Goal: Information Seeking & Learning: Find specific fact

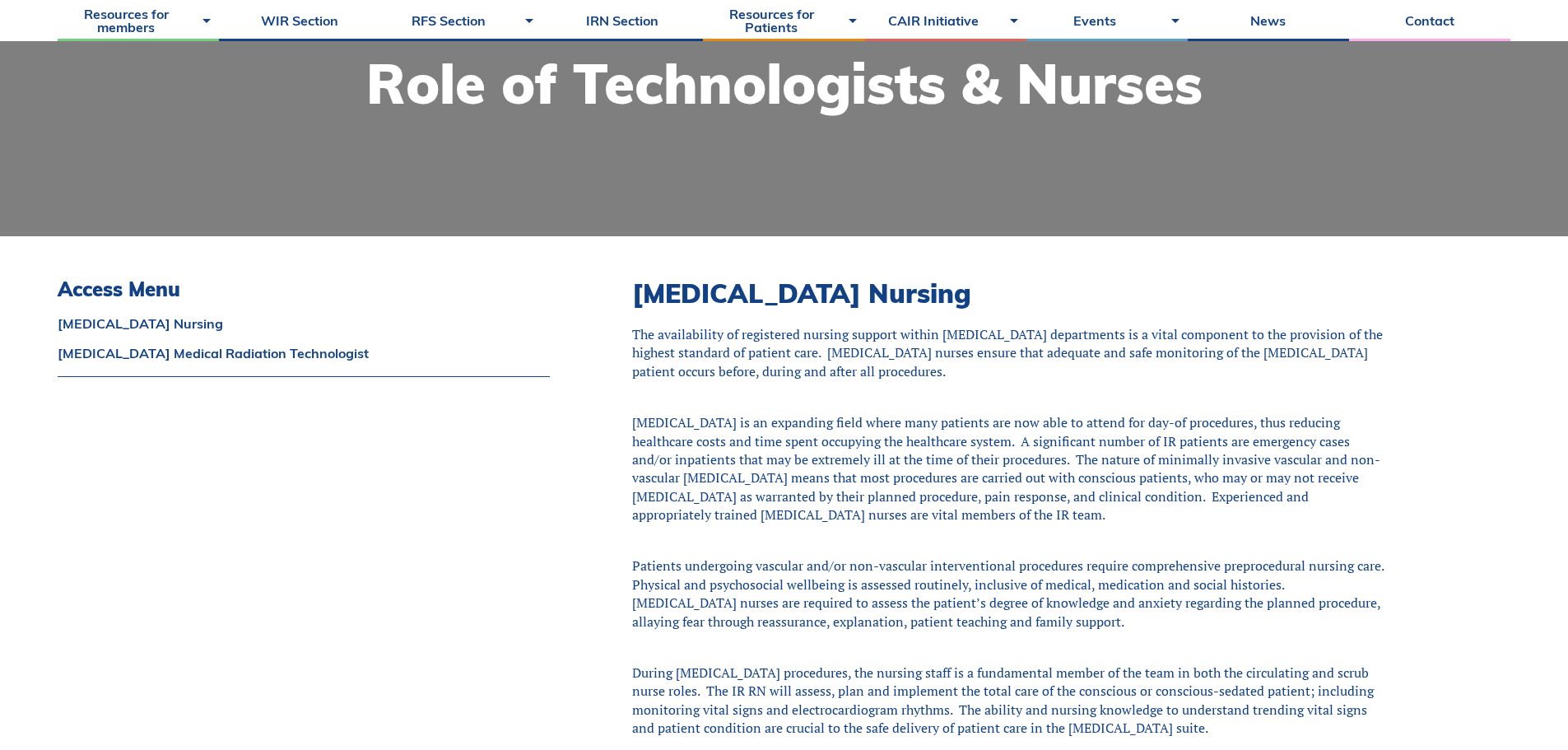
scroll to position [247, 0]
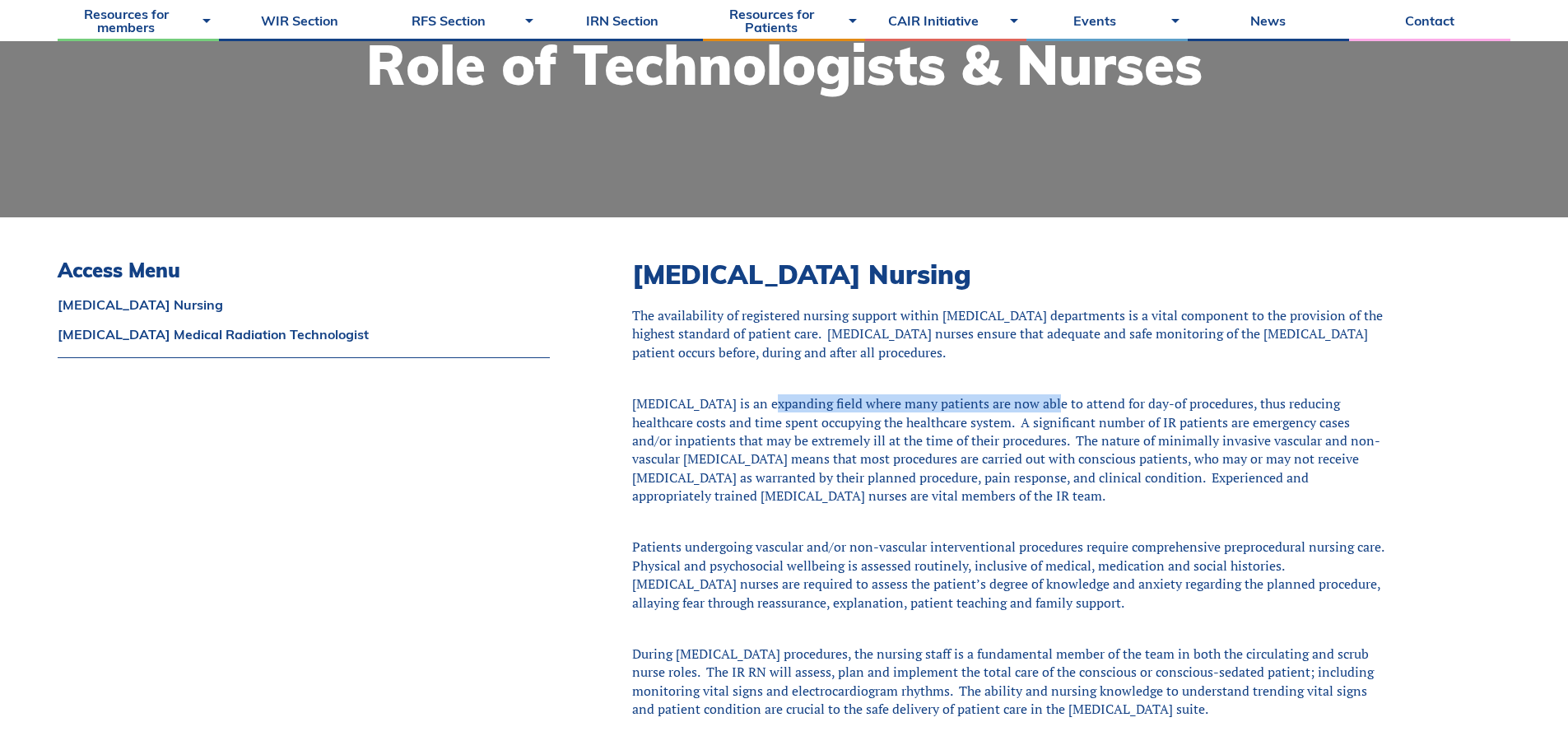
drag, startPoint x: 763, startPoint y: 408, endPoint x: 1089, endPoint y: 406, distance: 326.0
click at [1040, 396] on div "Interventional radiology is an expanding field where many patients are now able…" at bounding box center [1009, 449] width 754 height 110
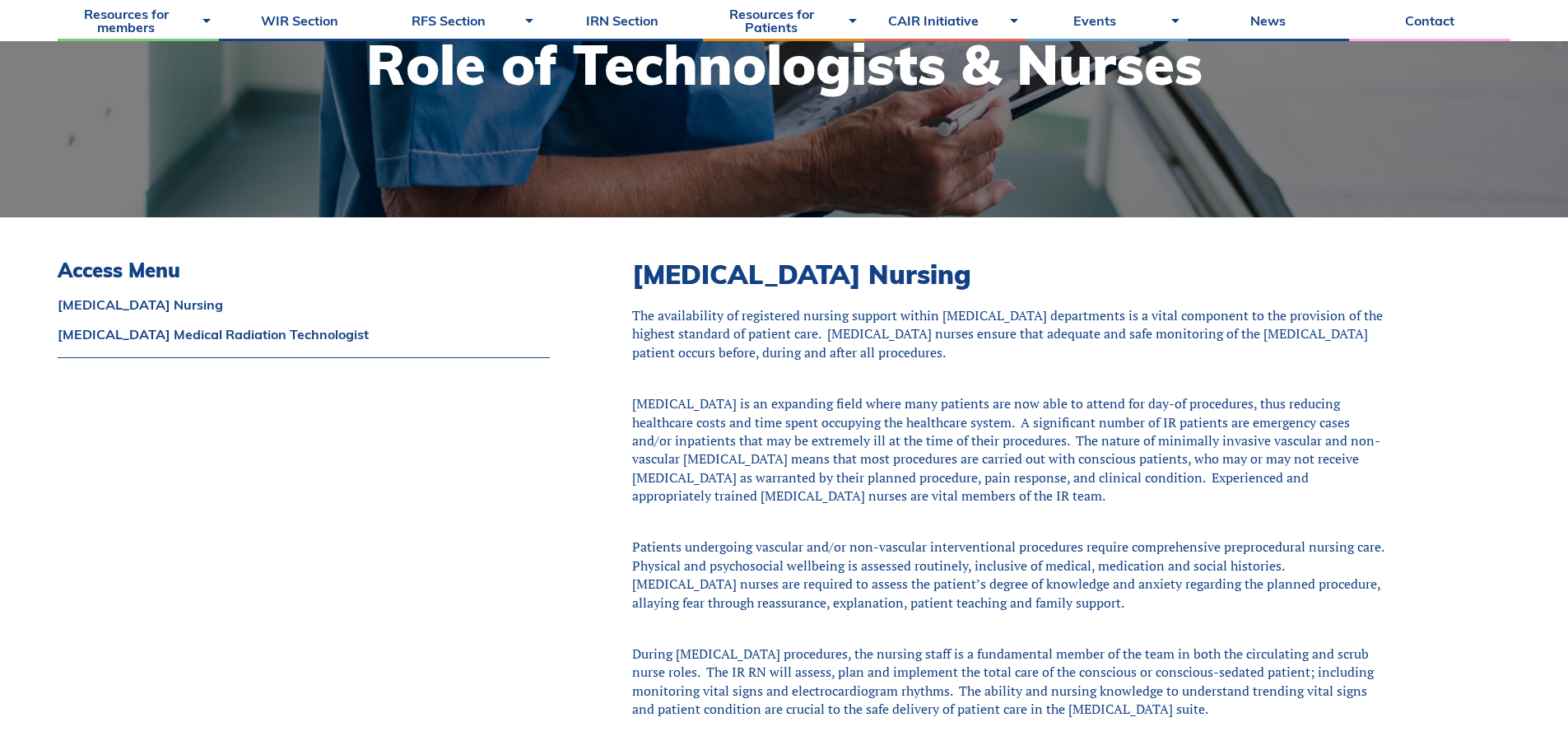
click at [1097, 451] on div "Interventional radiology is an expanding field where many patients are now able…" at bounding box center [1009, 449] width 754 height 110
drag, startPoint x: 976, startPoint y: 404, endPoint x: 1214, endPoint y: 417, distance: 238.4
click at [1184, 412] on div "Interventional radiology is an expanding field where many patients are now able…" at bounding box center [1009, 449] width 754 height 110
click at [941, 463] on div "Interventional radiology is an expanding field where many patients are now able…" at bounding box center [1009, 449] width 754 height 110
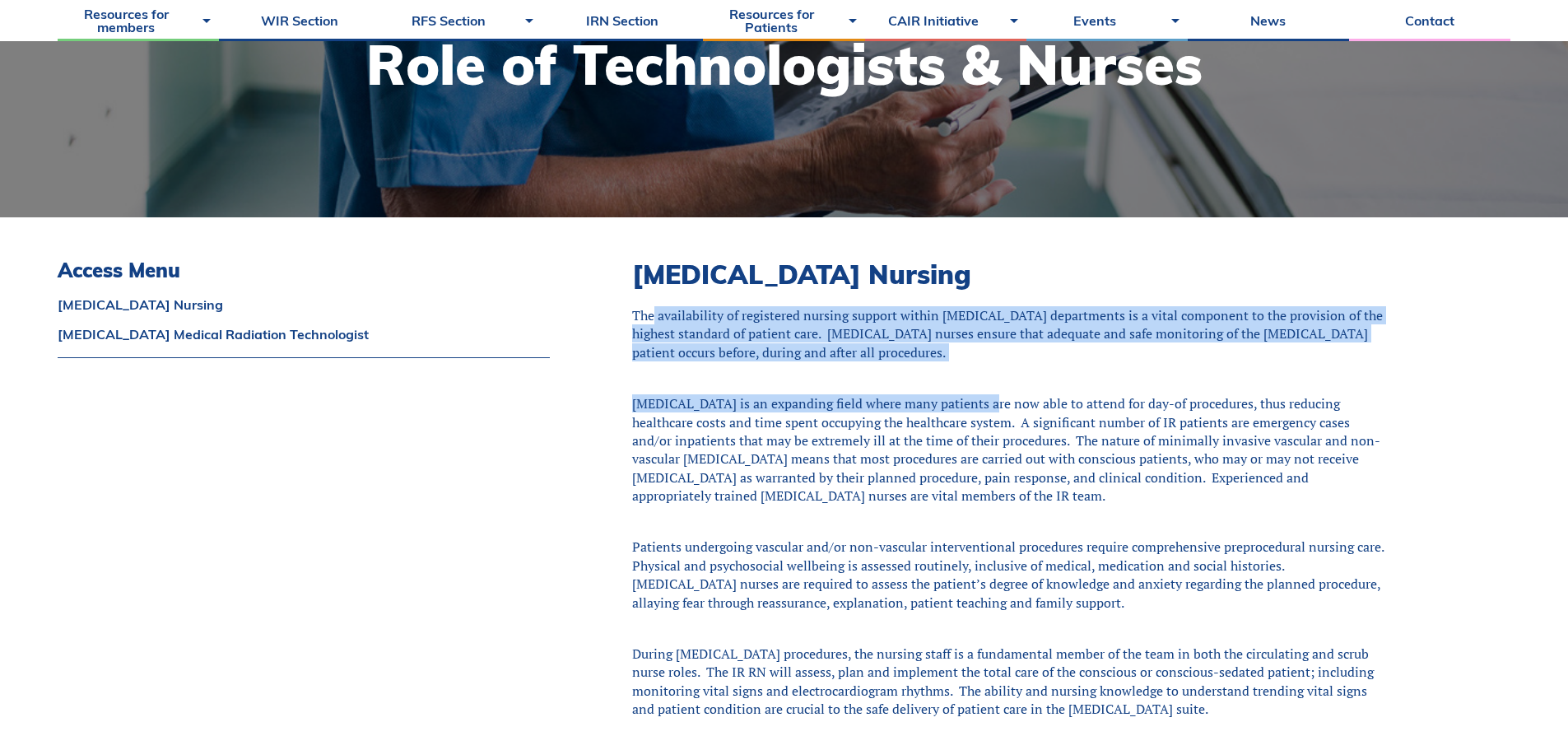
drag, startPoint x: 654, startPoint y: 317, endPoint x: 983, endPoint y: 387, distance: 336.4
click at [987, 372] on div "The availability of registered nursing support within interventional radiology …" at bounding box center [1009, 628] width 754 height 644
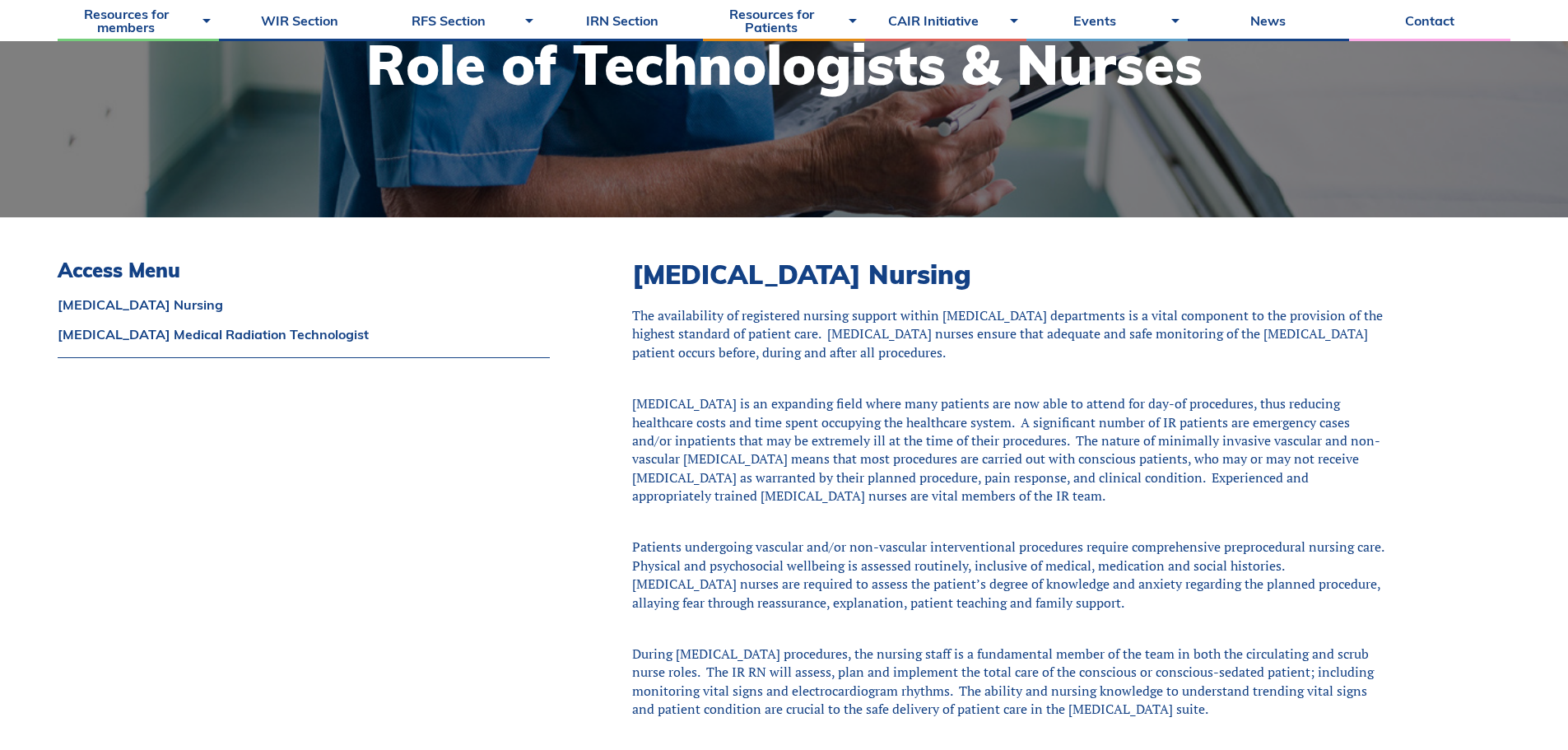
click at [814, 451] on div "Interventional radiology is an expanding field where many patients are now able…" at bounding box center [1009, 449] width 754 height 110
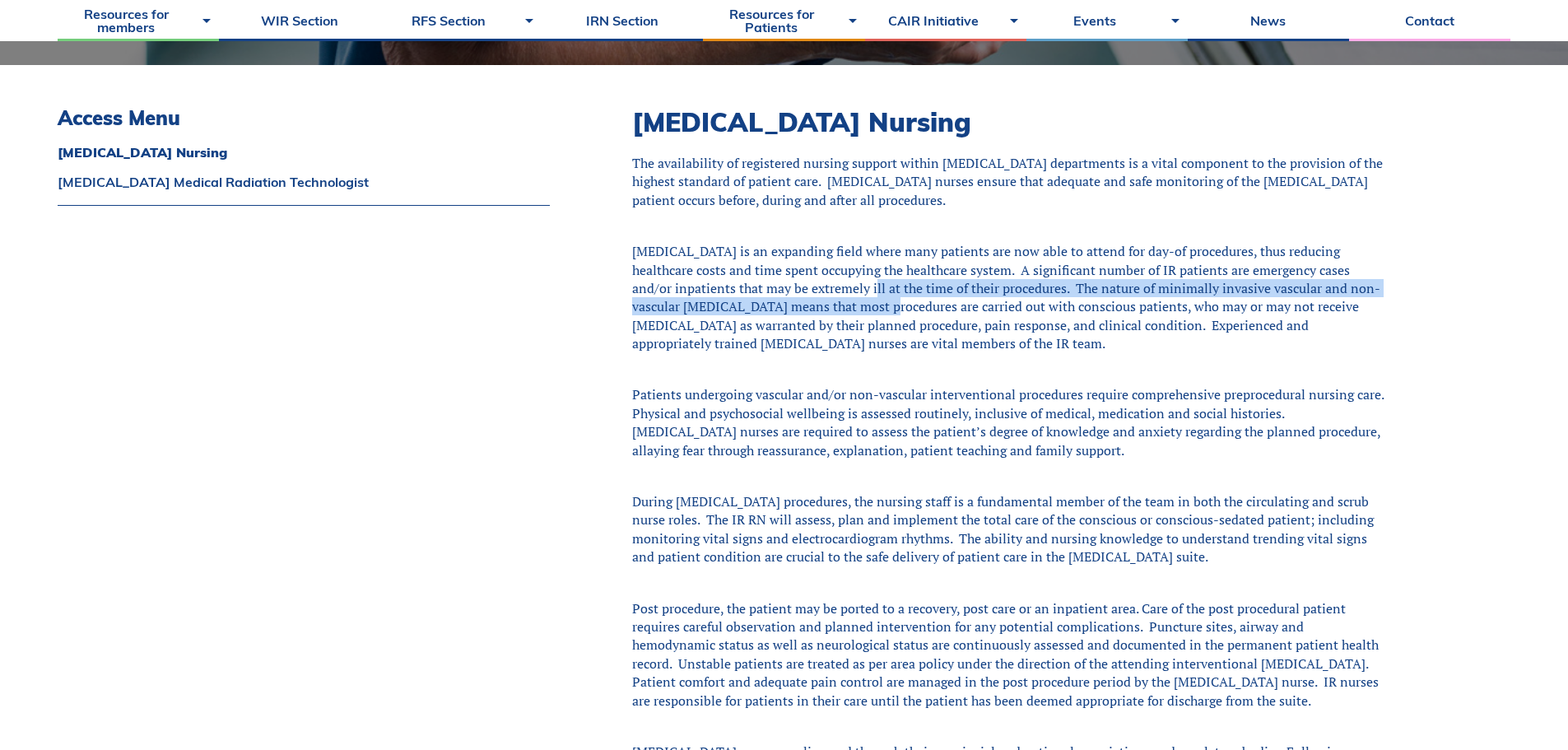
scroll to position [411, 0]
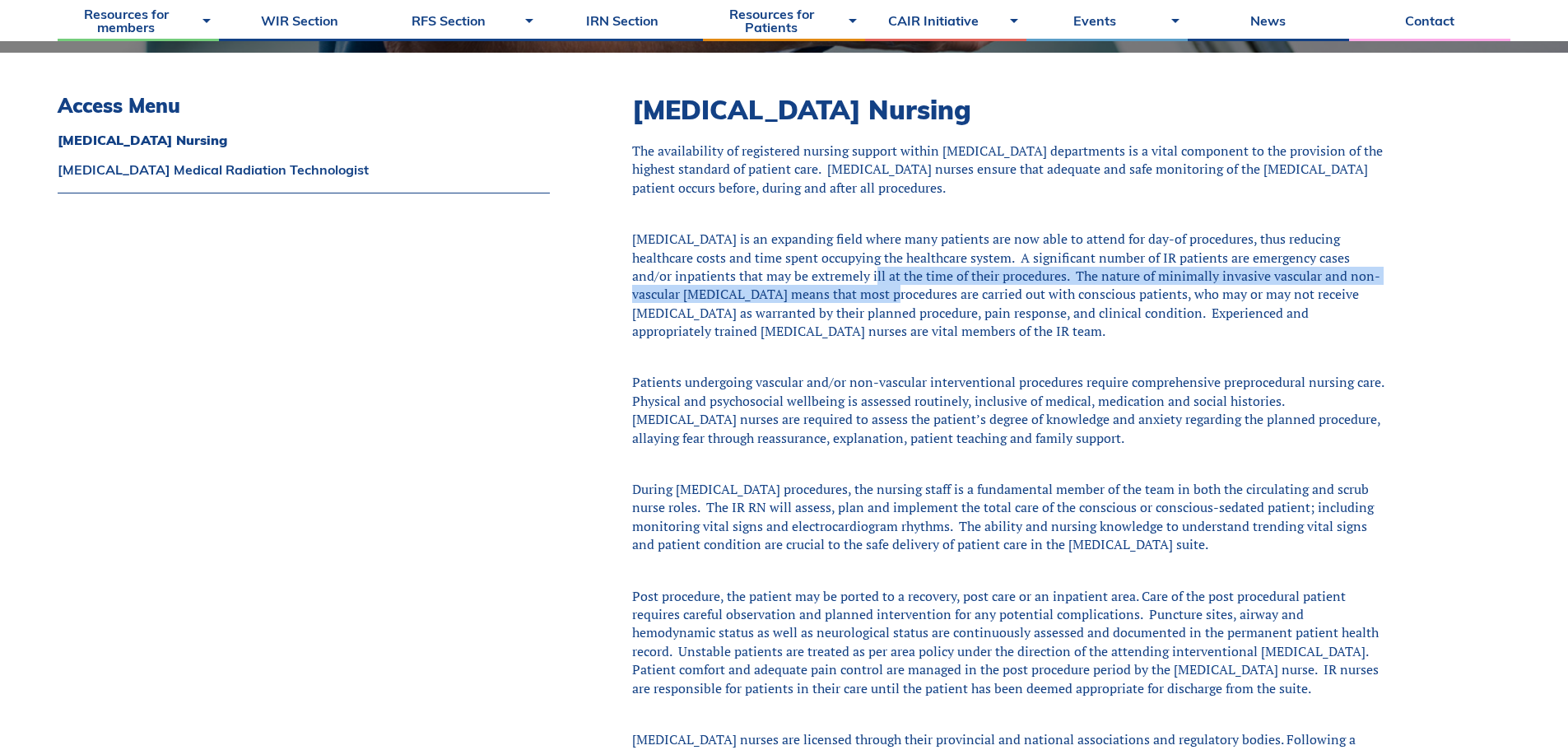
click at [763, 295] on div "Interventional radiology is an expanding field where many patients are now able…" at bounding box center [1009, 284] width 754 height 110
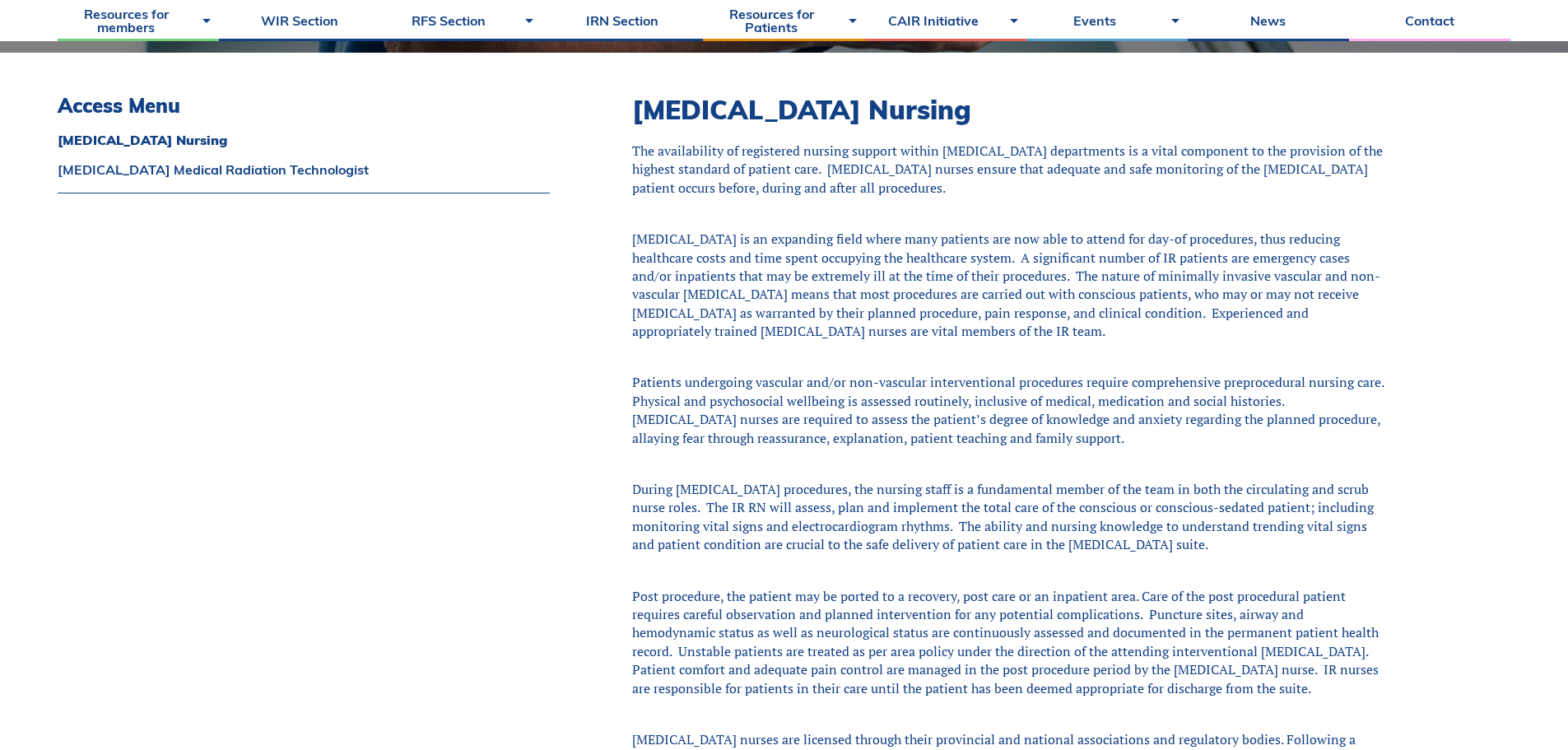
drag, startPoint x: 737, startPoint y: 251, endPoint x: 1188, endPoint y: 328, distance: 457.5
click at [1188, 328] on div "Interventional radiology is an expanding field where many patients are now able…" at bounding box center [1009, 284] width 754 height 110
click at [1189, 328] on div "Interventional radiology is an expanding field where many patients are now able…" at bounding box center [1009, 284] width 754 height 110
drag, startPoint x: 1070, startPoint y: 272, endPoint x: 1151, endPoint y: 340, distance: 105.8
click at [1173, 335] on div "Interventional radiology is an expanding field where many patients are now able…" at bounding box center [1009, 284] width 754 height 110
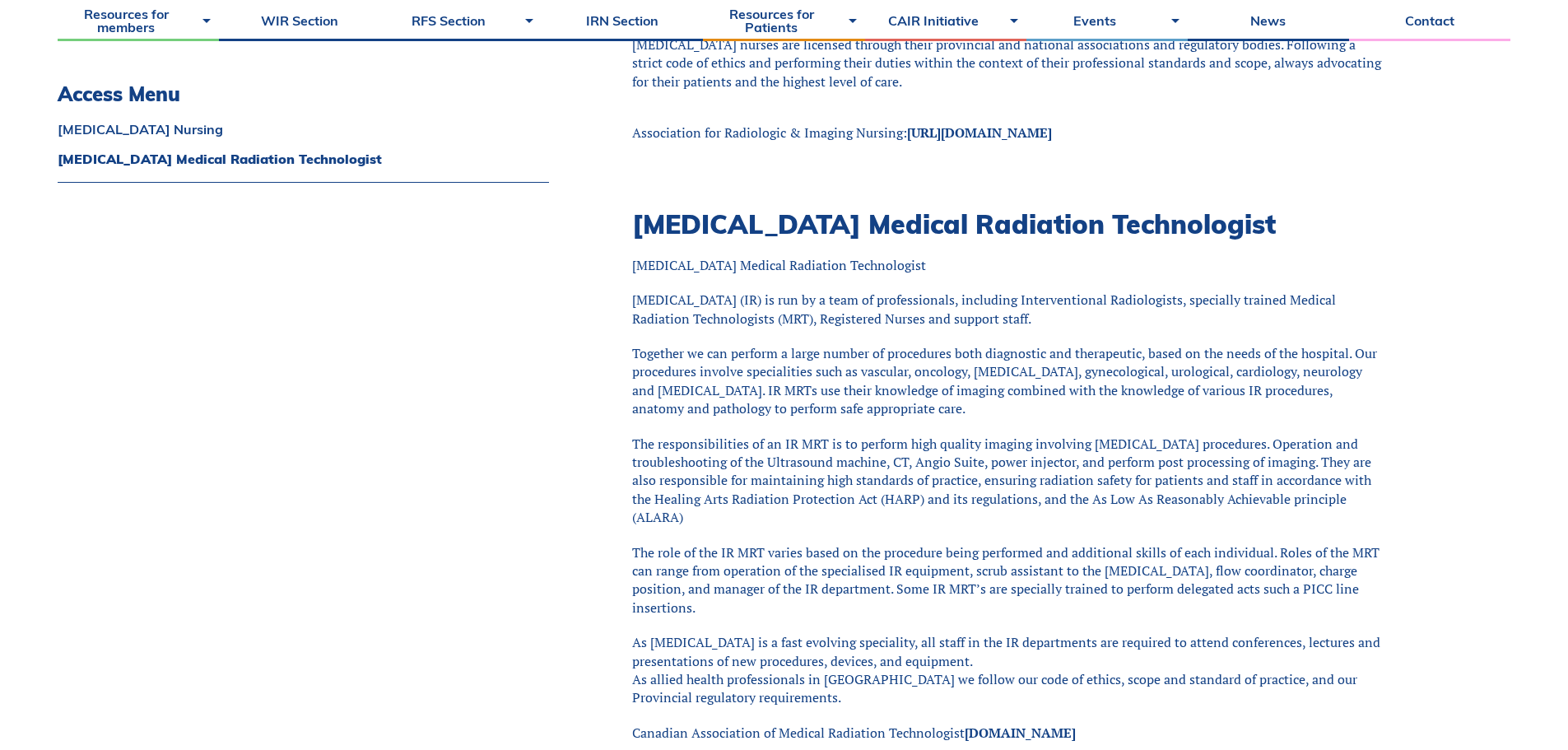
scroll to position [1153, 0]
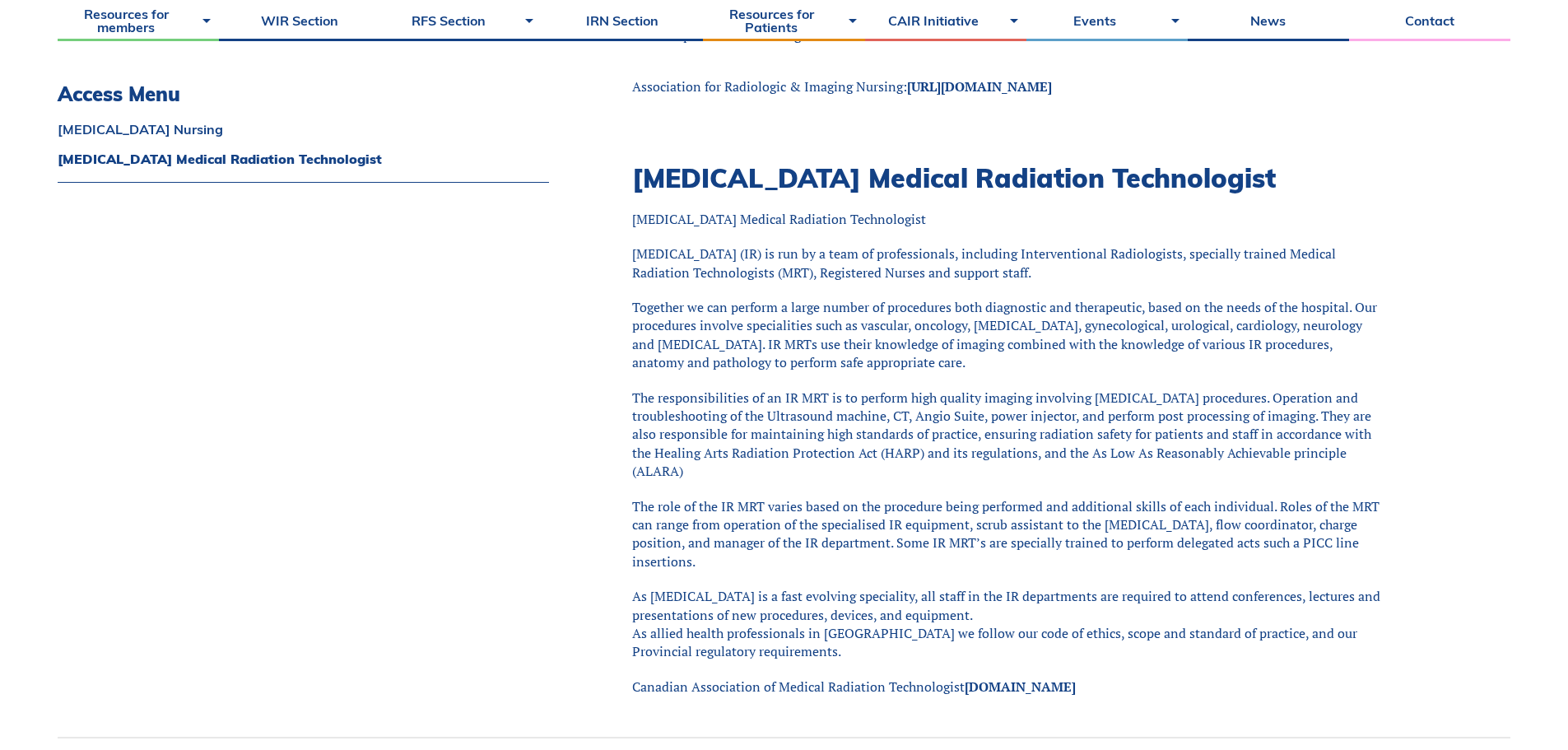
drag, startPoint x: 636, startPoint y: 305, endPoint x: 674, endPoint y: 311, distance: 38.5
click at [663, 309] on p "Together we can perform a large number of procedures both diagnostic and therap…" at bounding box center [1009, 335] width 754 height 74
click at [991, 316] on p "Together we can perform a large number of procedures both diagnostic and therap…" at bounding box center [1009, 335] width 754 height 74
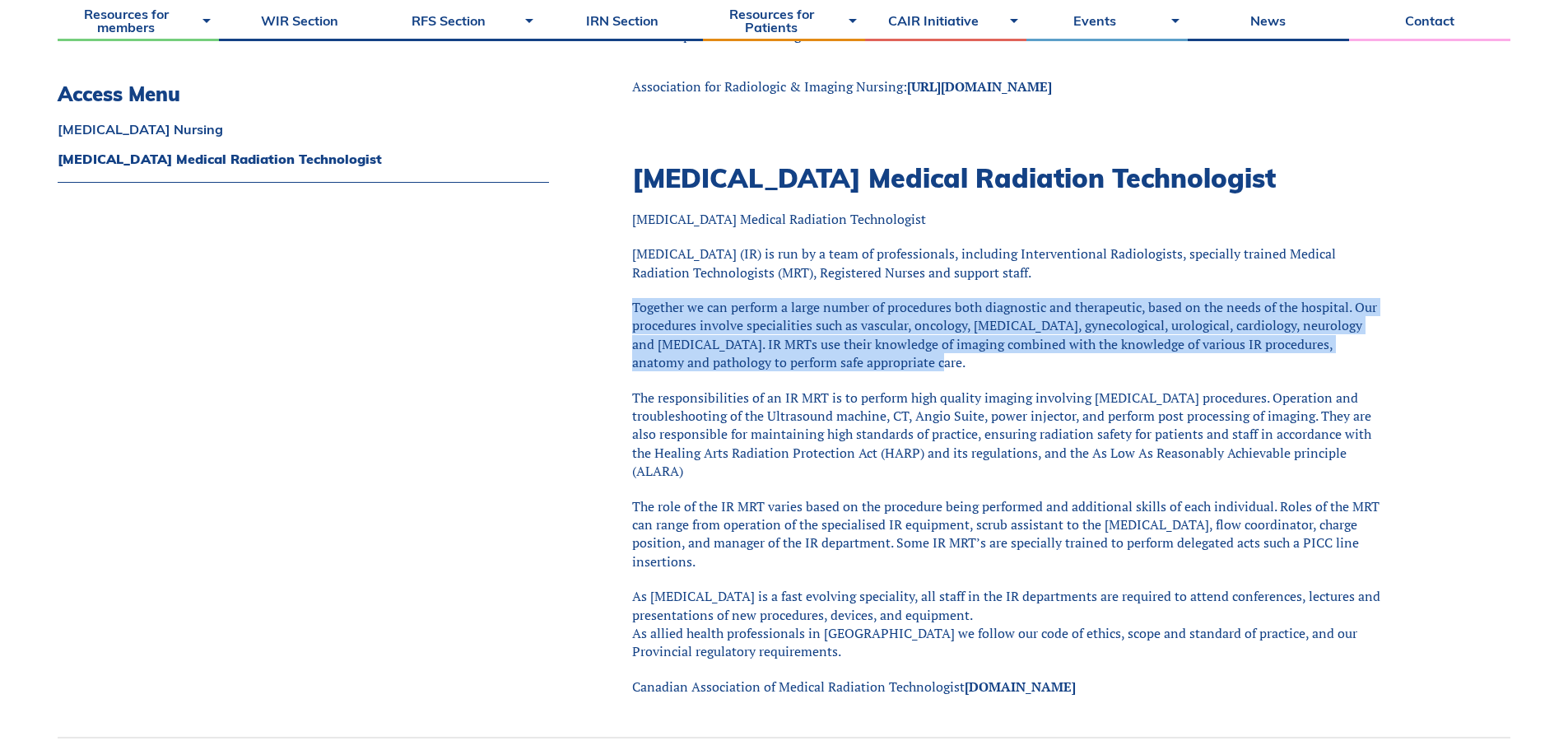
drag, startPoint x: 616, startPoint y: 315, endPoint x: 1028, endPoint y: 358, distance: 414.2
click at [1028, 358] on div "Interventional Radiology Nursing The availability of registered nursing support…" at bounding box center [1051, 24] width 920 height 1426
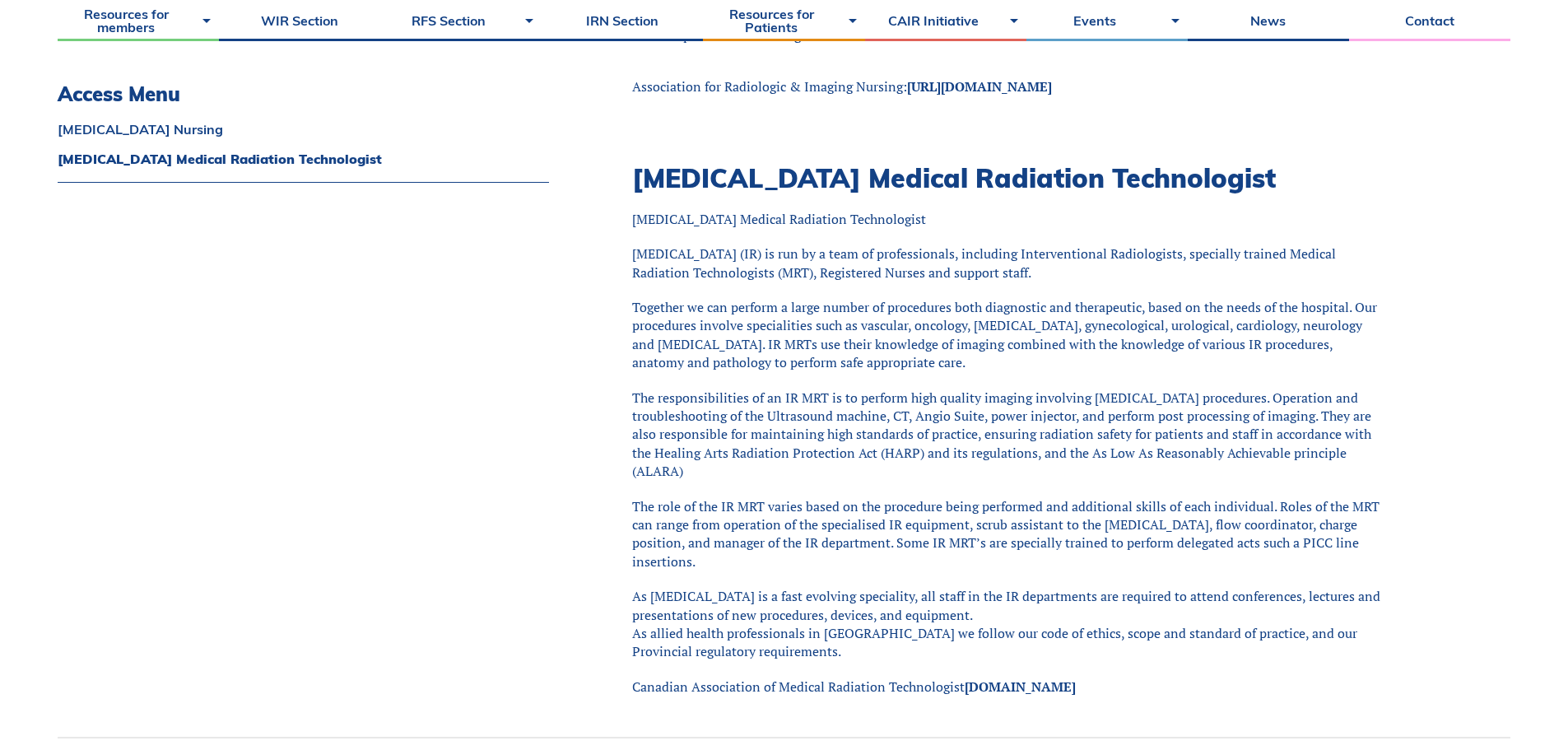
click at [670, 502] on p "The role of the IR MRT varies based on the procedure being performed and additi…" at bounding box center [1009, 534] width 754 height 74
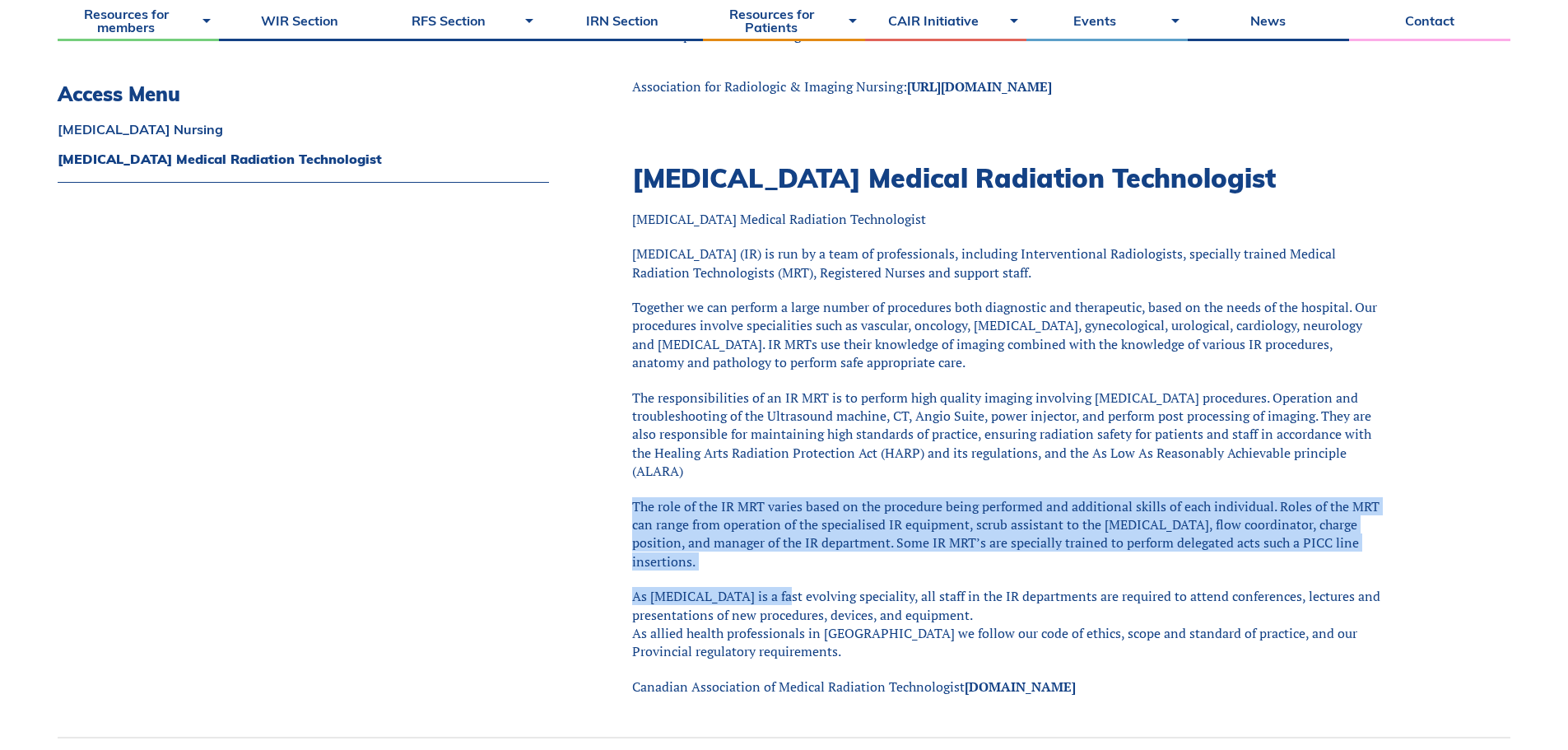
drag, startPoint x: 655, startPoint y: 541, endPoint x: 861, endPoint y: 584, distance: 210.4
click at [820, 584] on div "Interventional Radiology Nursing The availability of registered nursing support…" at bounding box center [1051, 24] width 920 height 1426
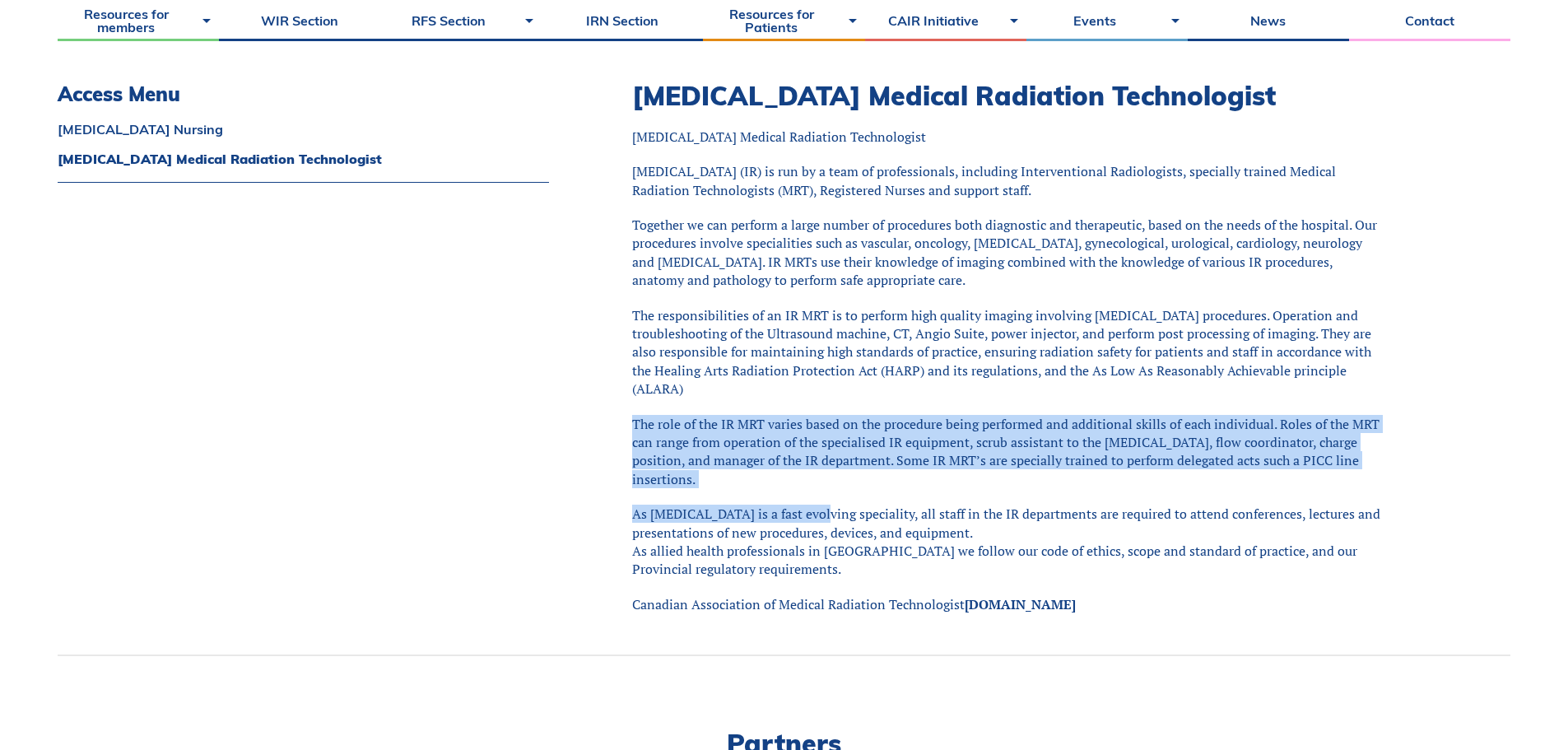
click at [751, 439] on p "The role of the IR MRT varies based on the procedure being performed and additi…" at bounding box center [1009, 452] width 754 height 74
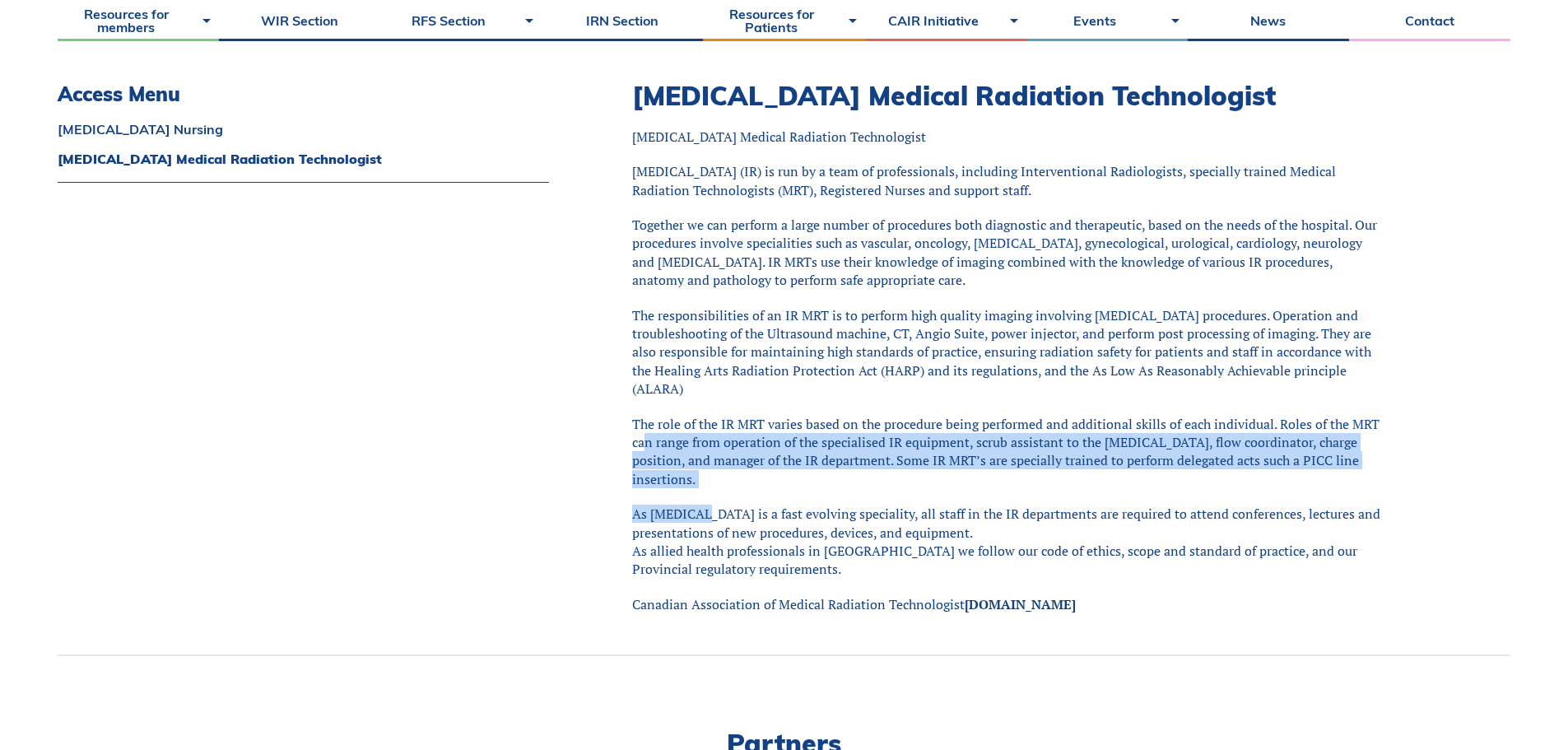
drag, startPoint x: 700, startPoint y: 484, endPoint x: 831, endPoint y: 518, distance: 135.3
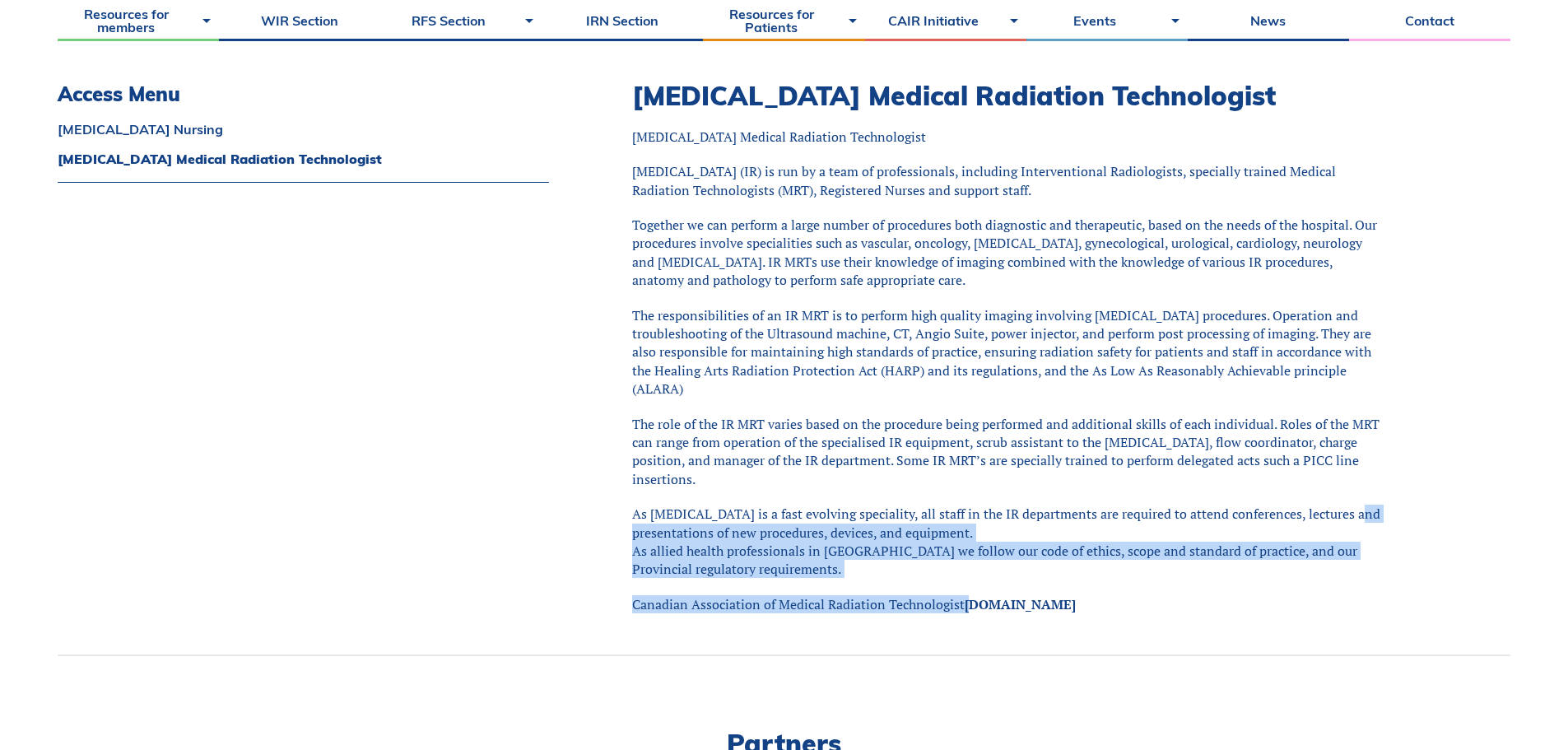
drag, startPoint x: 881, startPoint y: 558, endPoint x: 589, endPoint y: 488, distance: 300.3
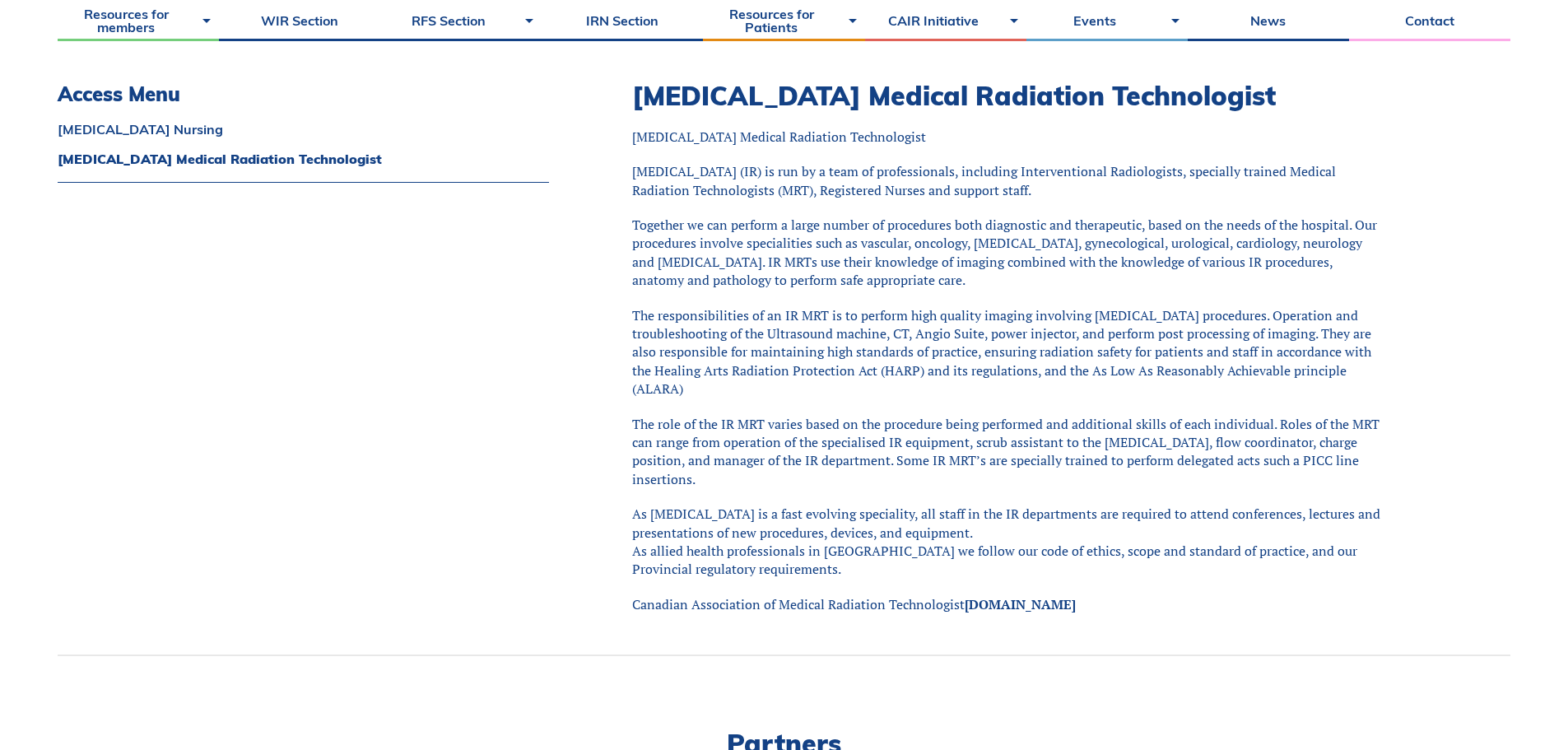
click at [832, 416] on p "The role of the IR MRT varies based on the procedure being performed and additi…" at bounding box center [1009, 452] width 754 height 74
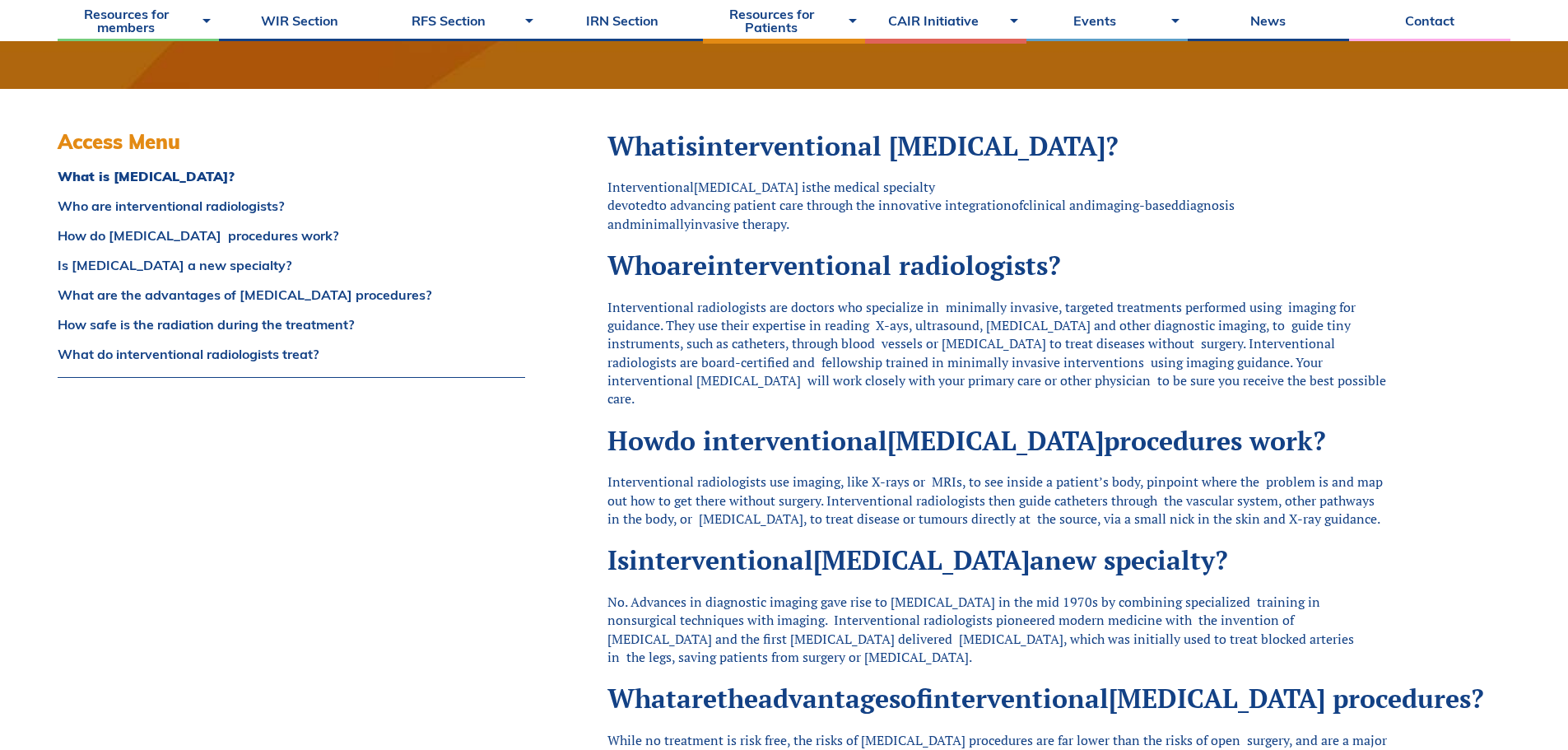
scroll to position [329, 0]
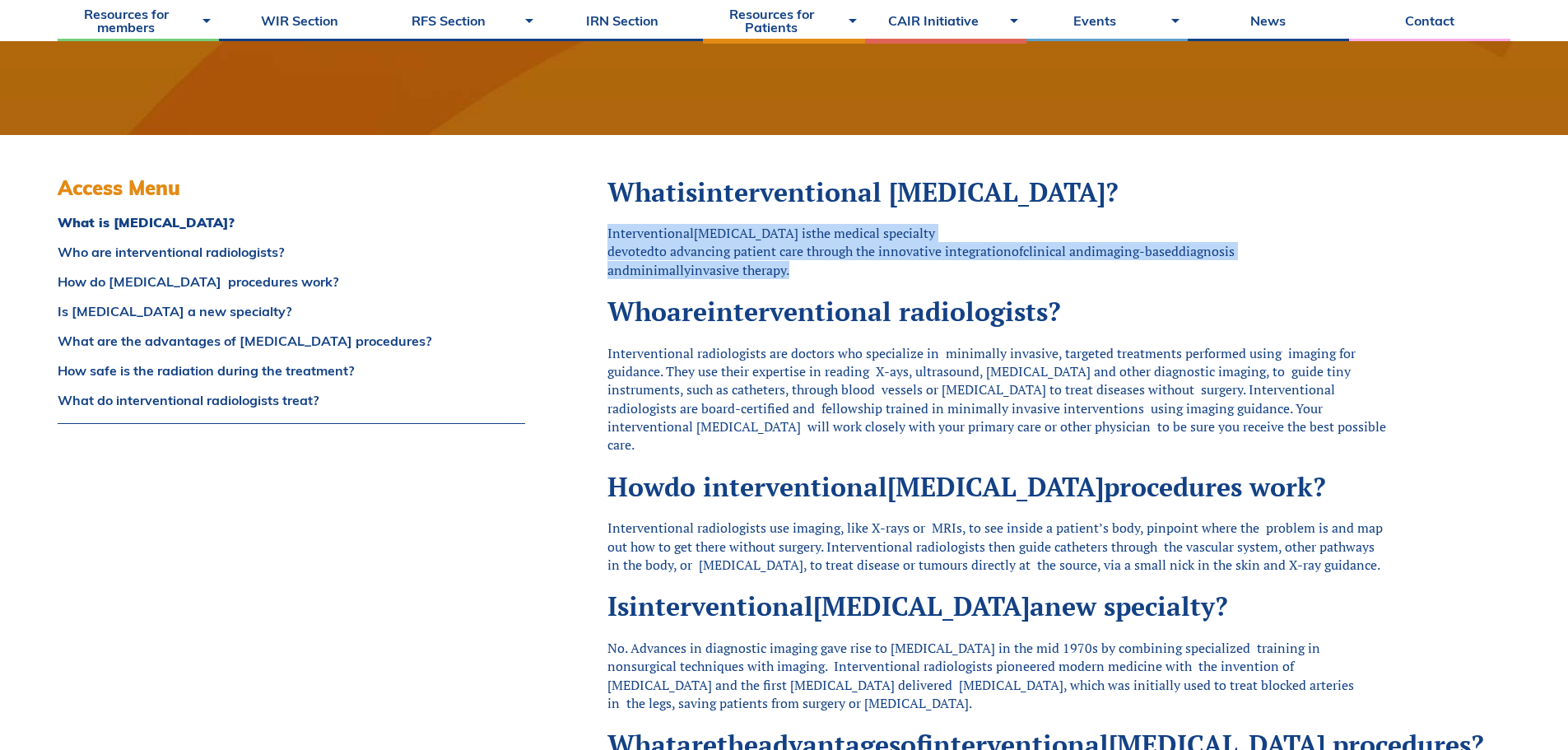
drag, startPoint x: 987, startPoint y: 247, endPoint x: 588, endPoint y: 225, distance: 399.6
click at [588, 225] on div "What is [MEDICAL_DATA]? [MEDICAL_DATA] is the medical specialty devoted to adva…" at bounding box center [1037, 735] width 944 height 1200
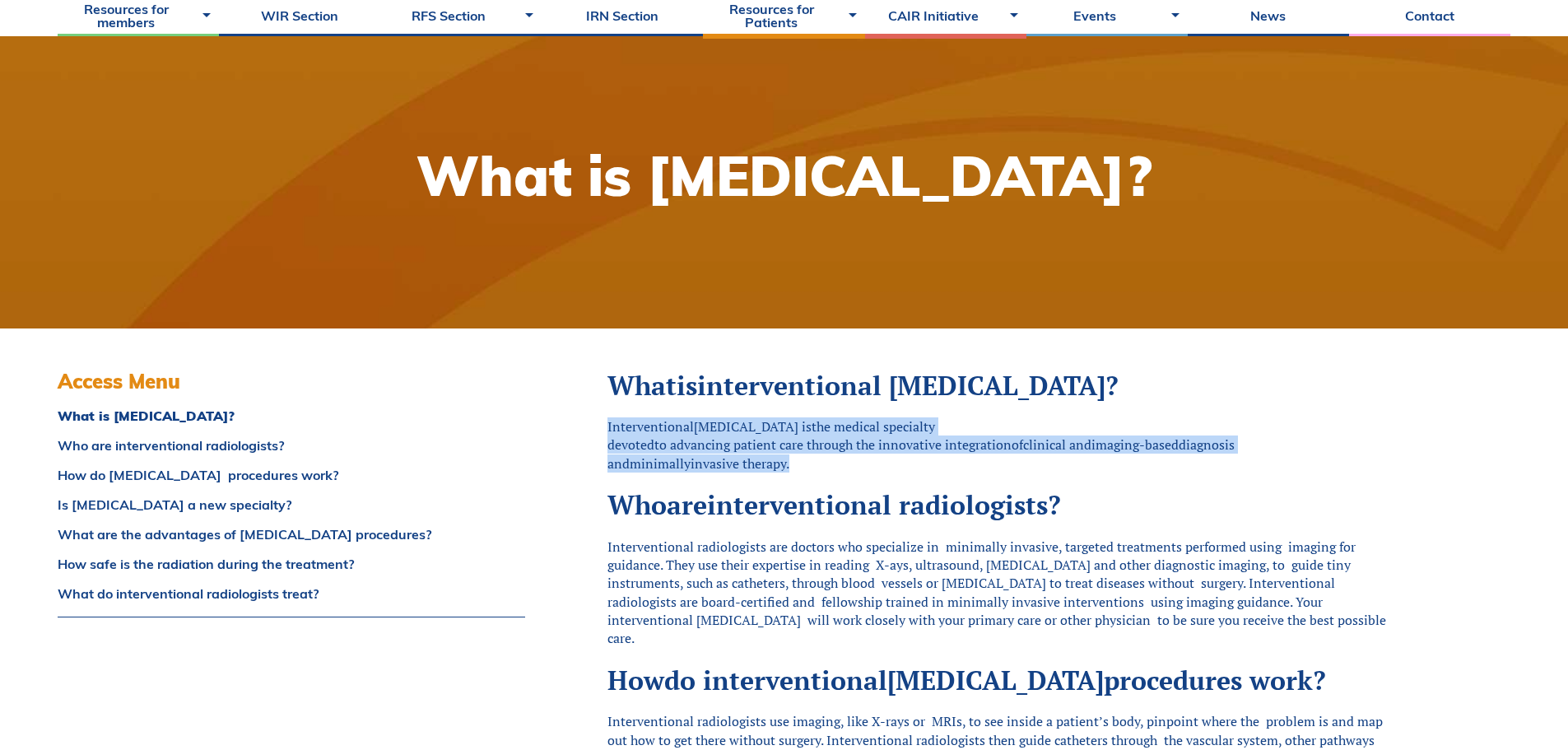
scroll to position [165, 0]
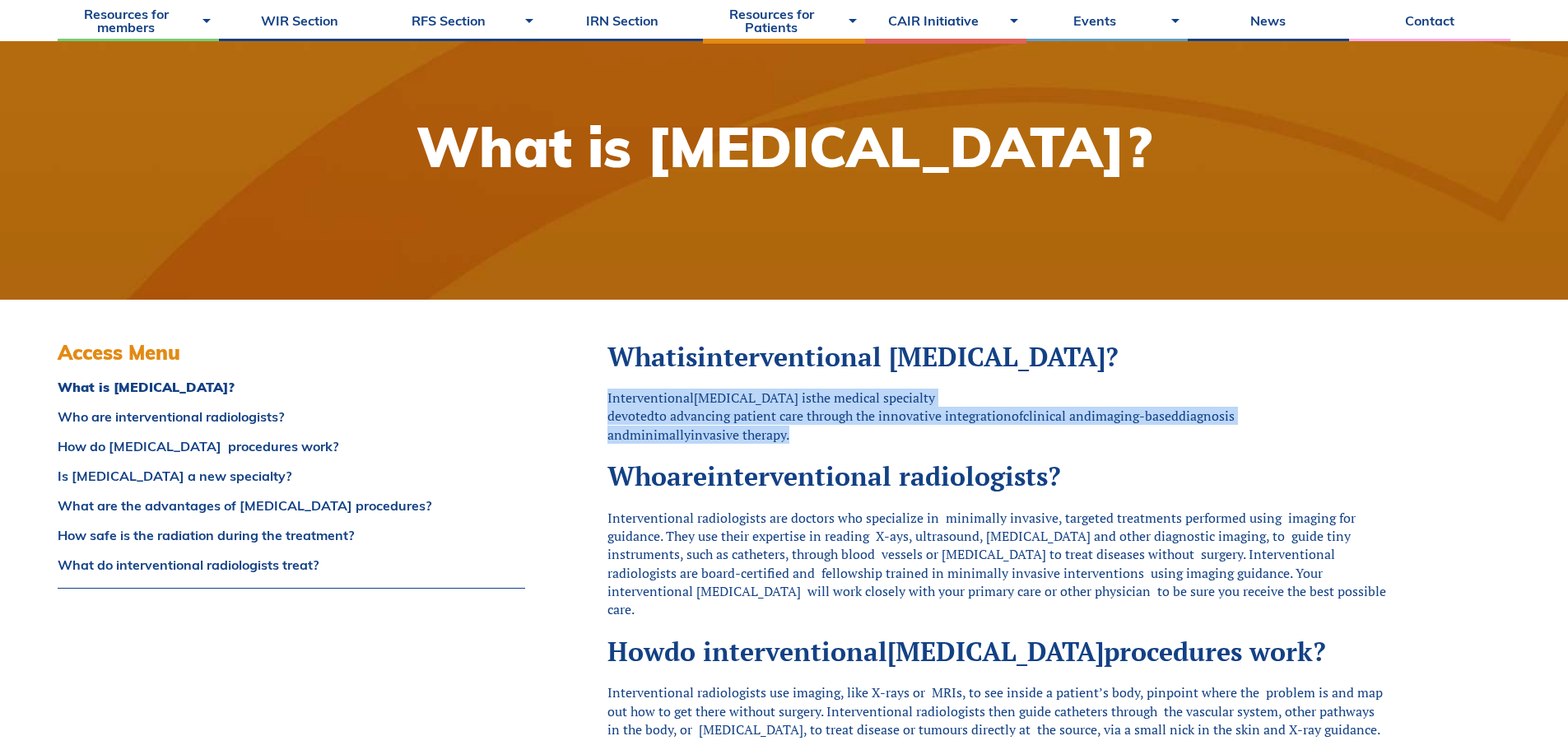
copy p "[MEDICAL_DATA] is the medical specialty devoted to advancing patient care throu…"
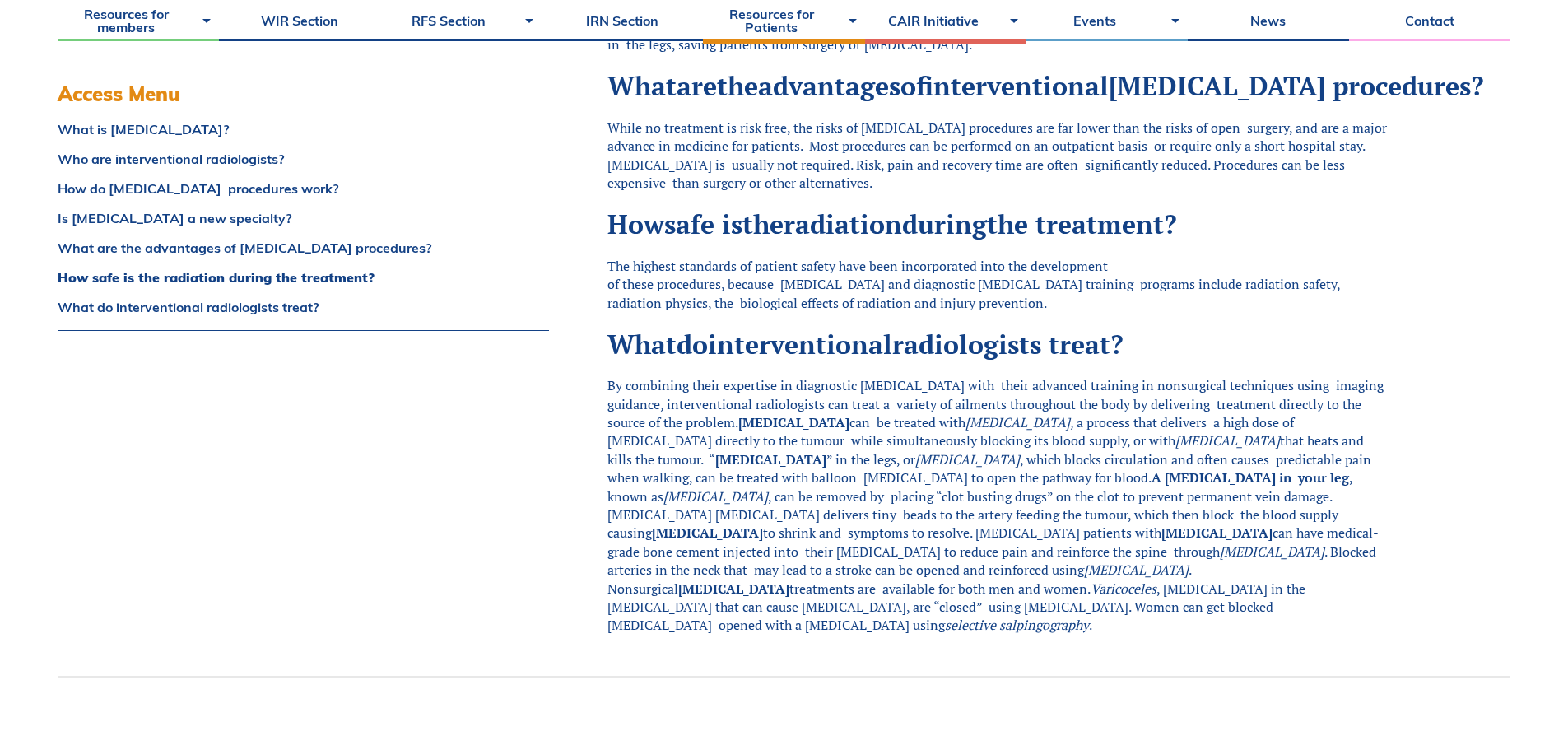
scroll to position [206, 0]
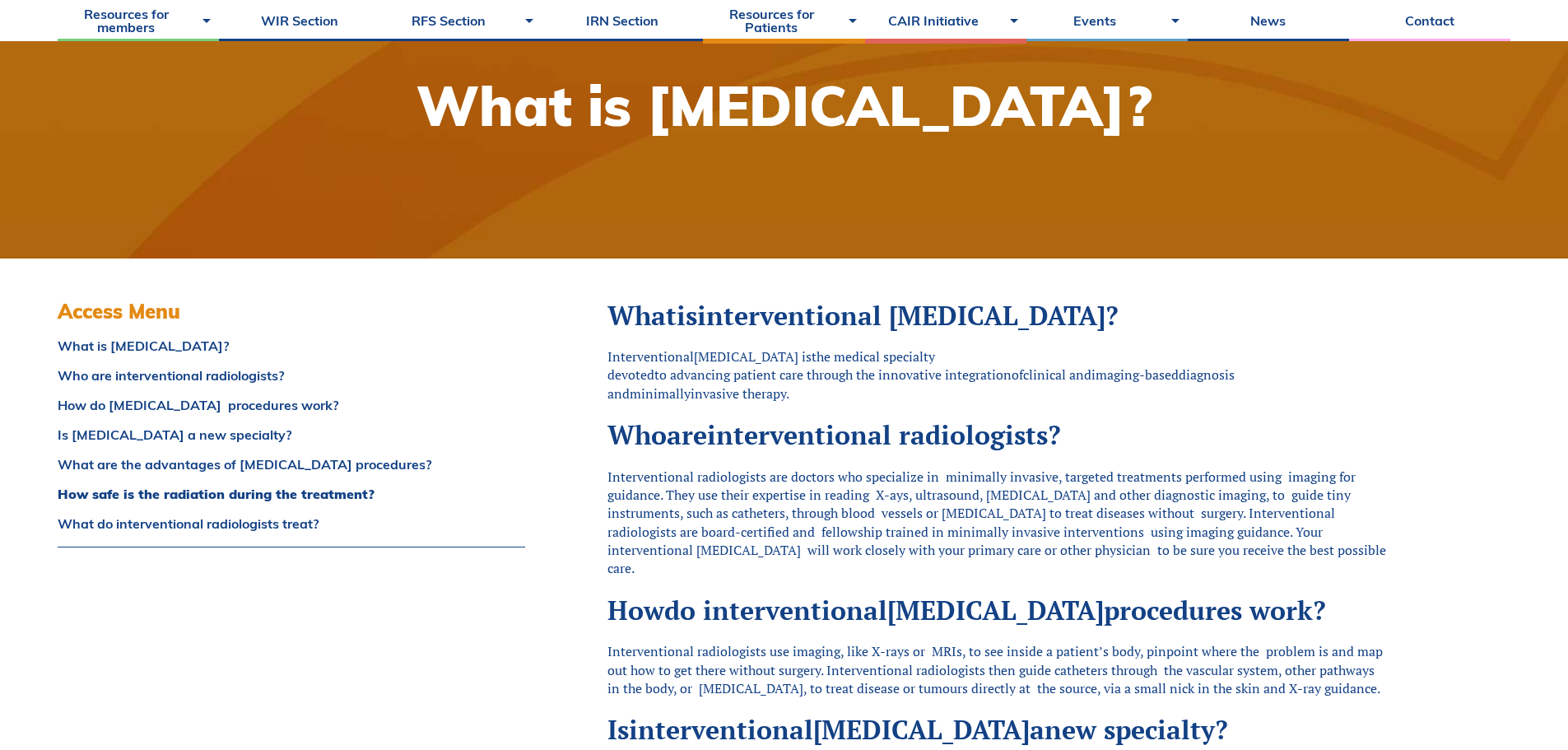
click at [1013, 503] on p "Interventional radiologists are doctors who specialize in minimally invasive, t…" at bounding box center [996, 522] width 779 height 110
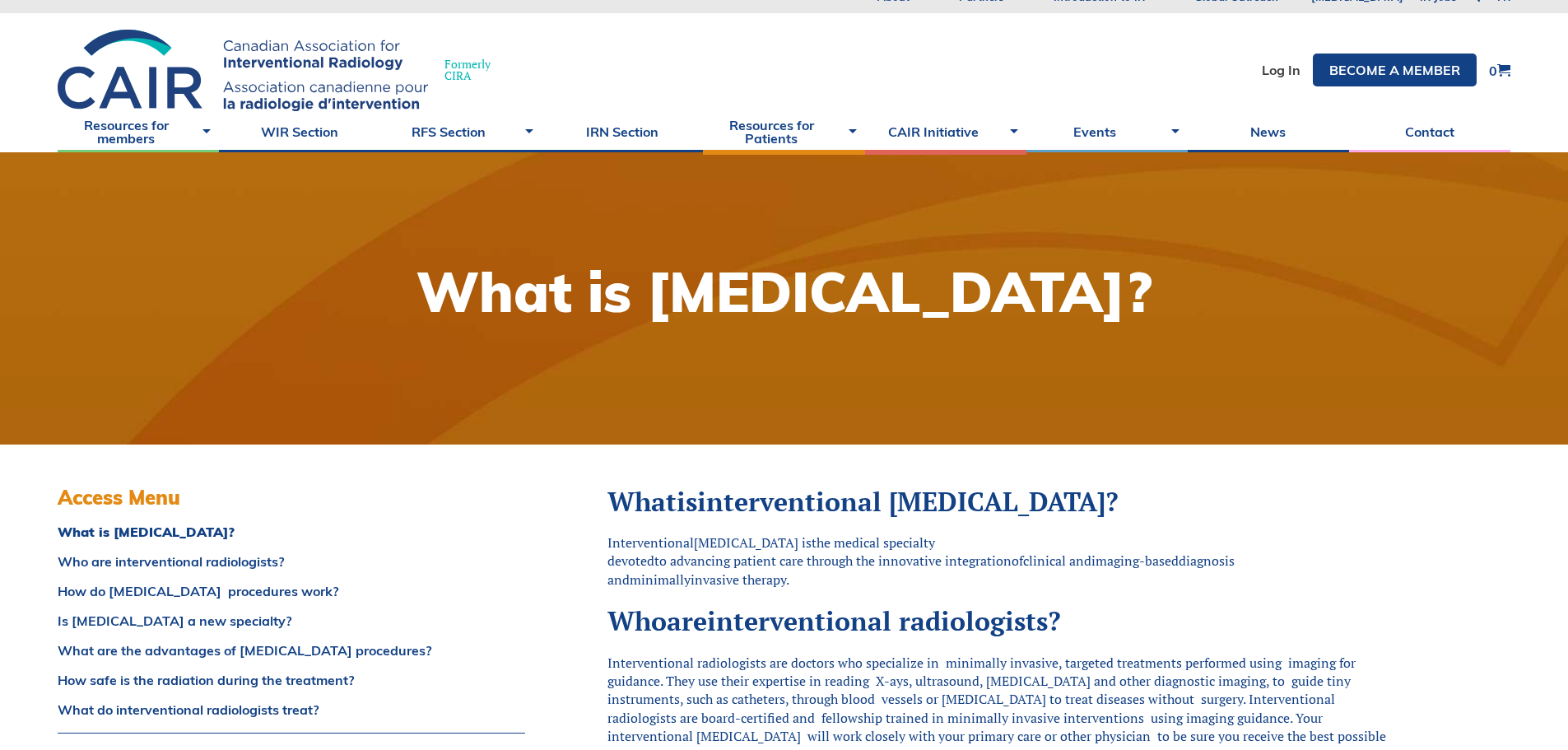
scroll to position [0, 0]
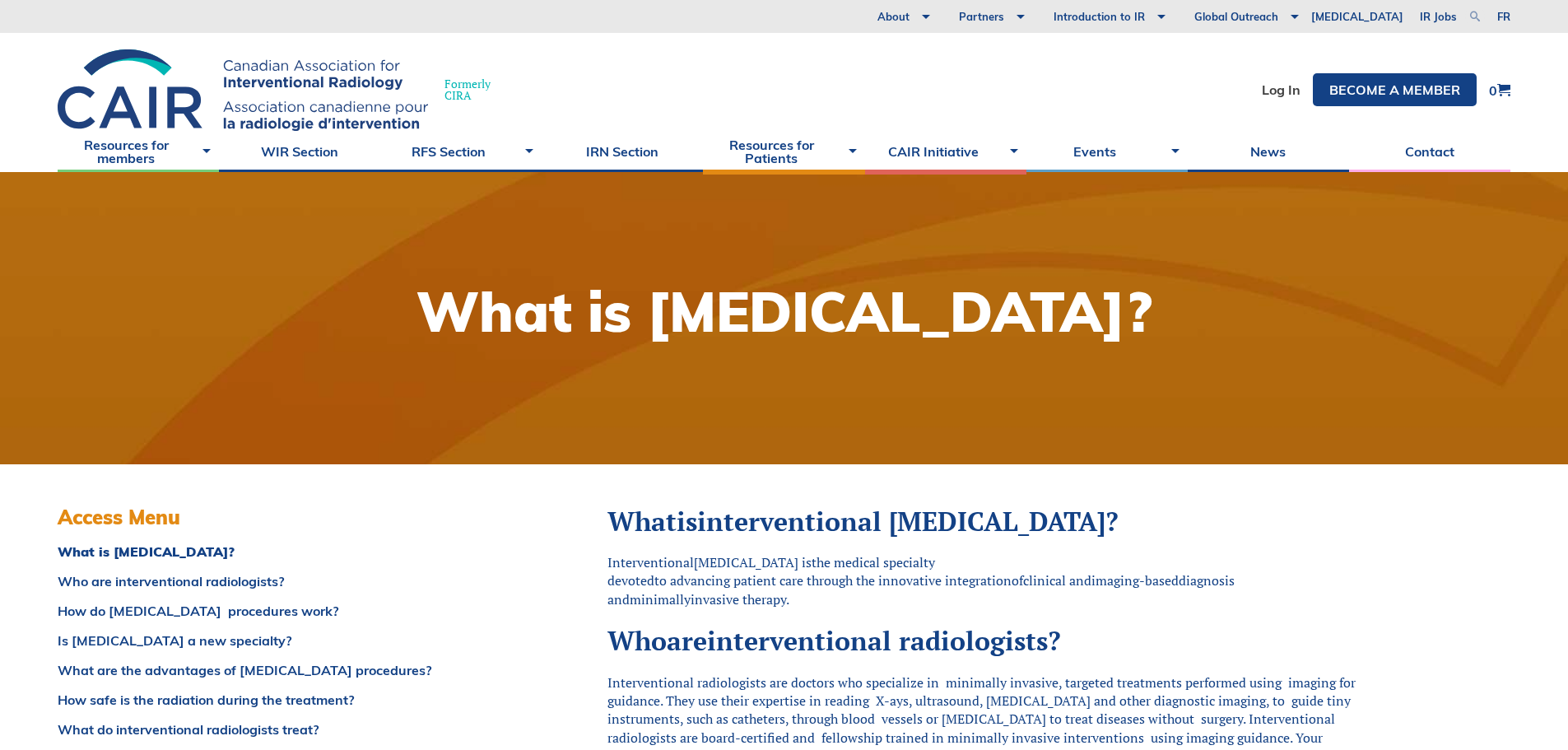
click at [1481, 18] on link at bounding box center [1474, 16] width 20 height 20
type input "sterile technique"
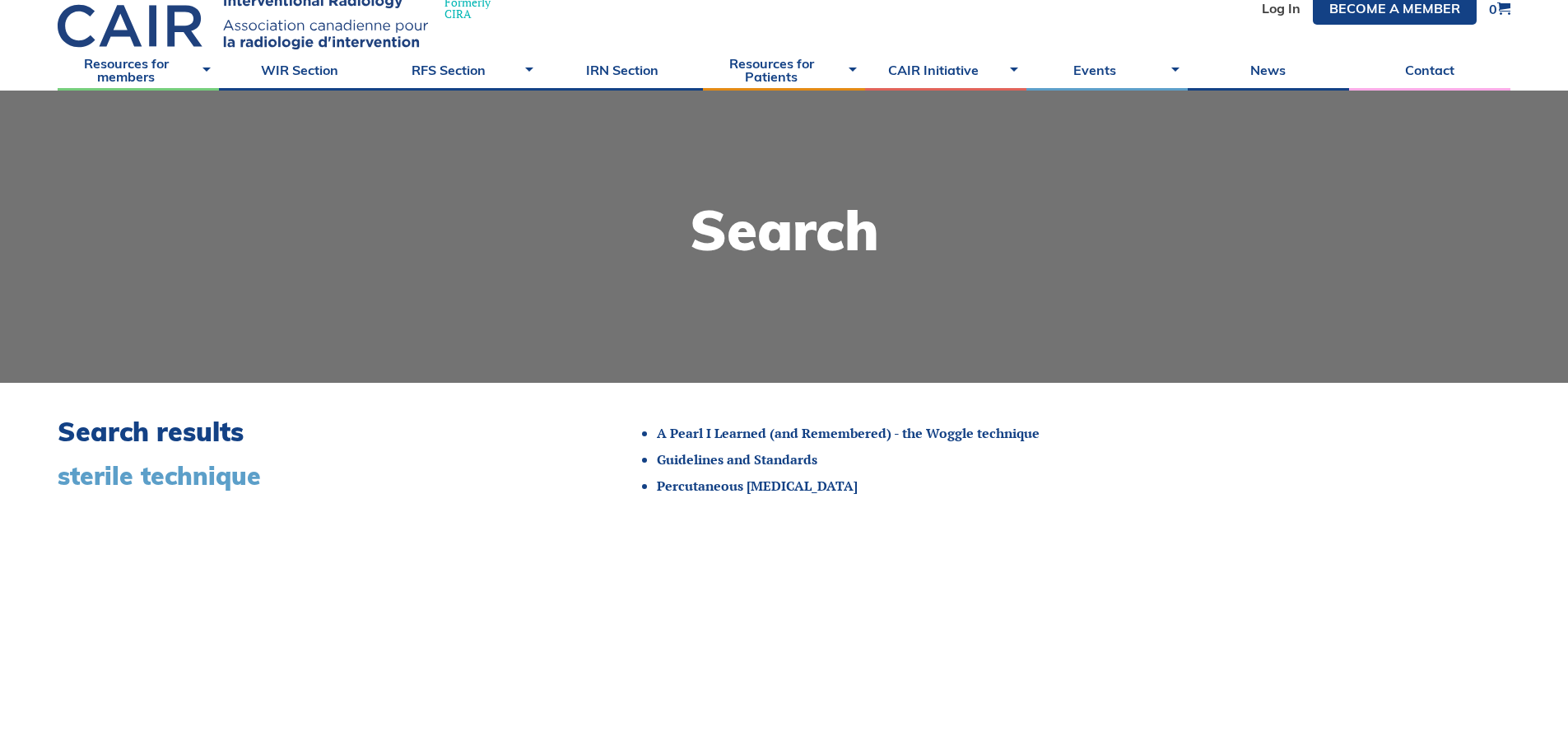
scroll to position [82, 0]
click at [179, 488] on span "sterile technique" at bounding box center [159, 474] width 204 height 32
click at [690, 463] on link "Guidelines and Standards" at bounding box center [737, 458] width 161 height 18
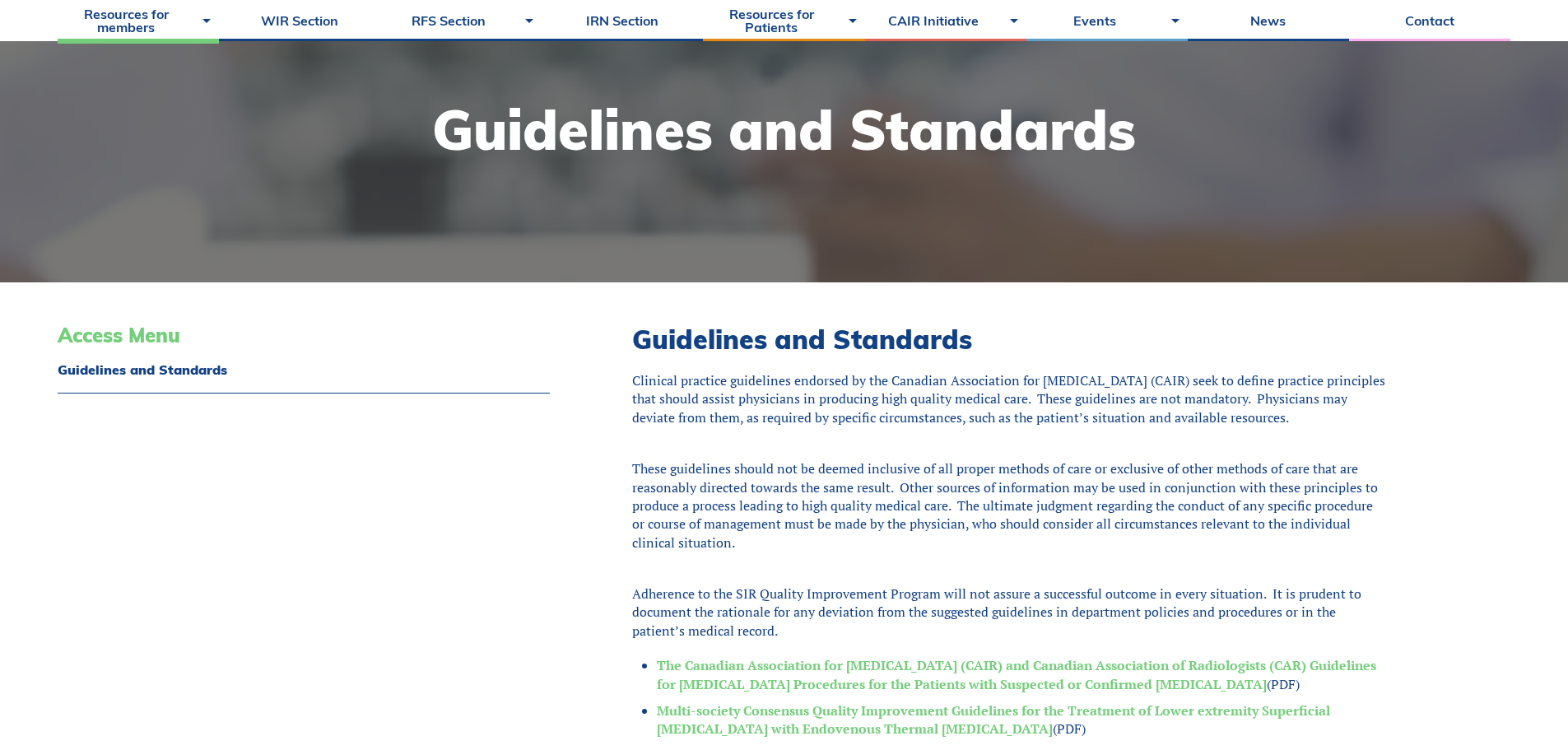
scroll to position [165, 0]
